Goal: Information Seeking & Learning: Learn about a topic

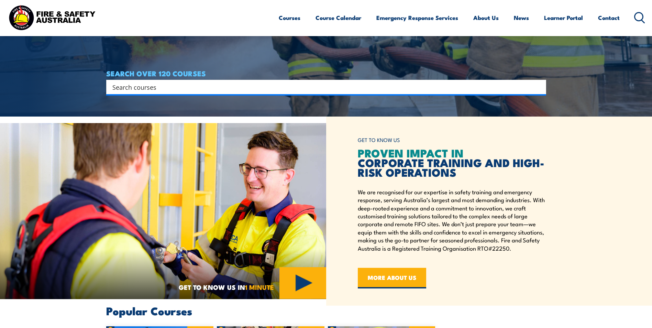
scroll to position [172, 0]
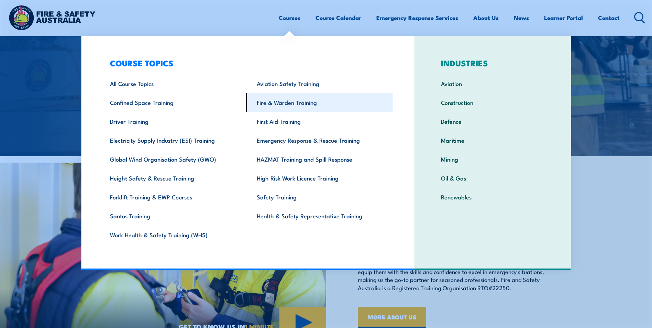
click at [283, 104] on link "Fire & Warden Training" at bounding box center [319, 102] width 147 height 19
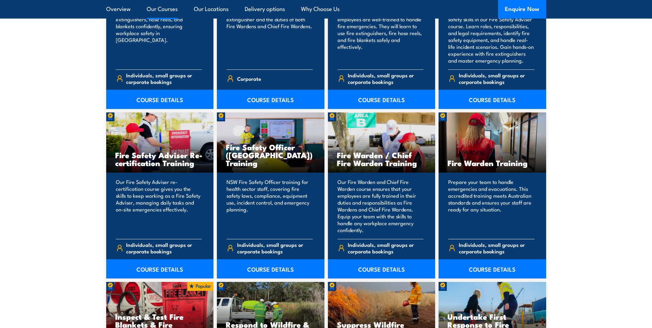
scroll to position [825, 0]
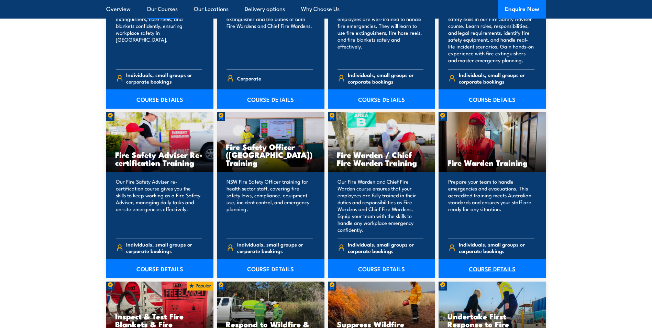
click at [486, 268] on link "COURSE DETAILS" at bounding box center [493, 268] width 108 height 19
click at [508, 271] on link "COURSE DETAILS" at bounding box center [493, 268] width 108 height 19
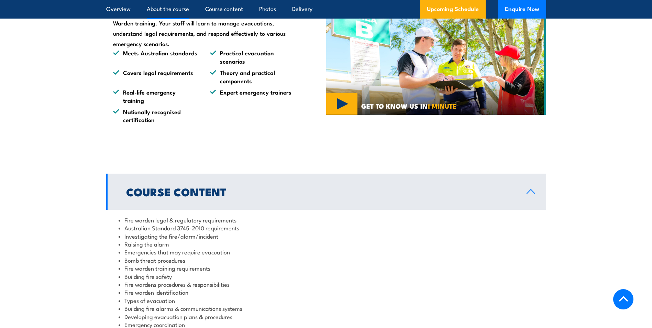
scroll to position [584, 0]
